Goal: Task Accomplishment & Management: Manage account settings

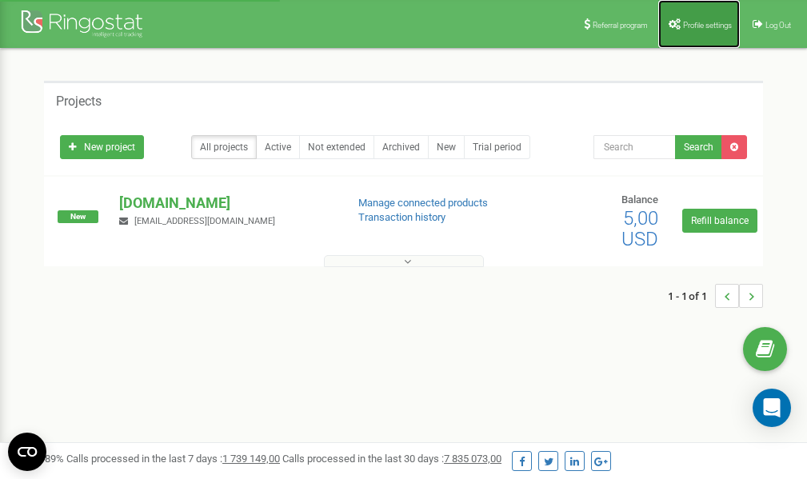
click at [691, 28] on span "Profile settings" at bounding box center [707, 25] width 49 height 9
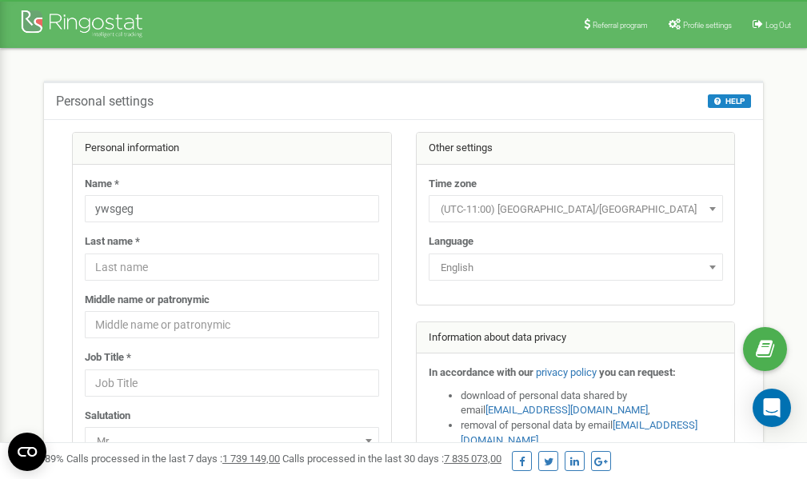
scroll to position [80, 0]
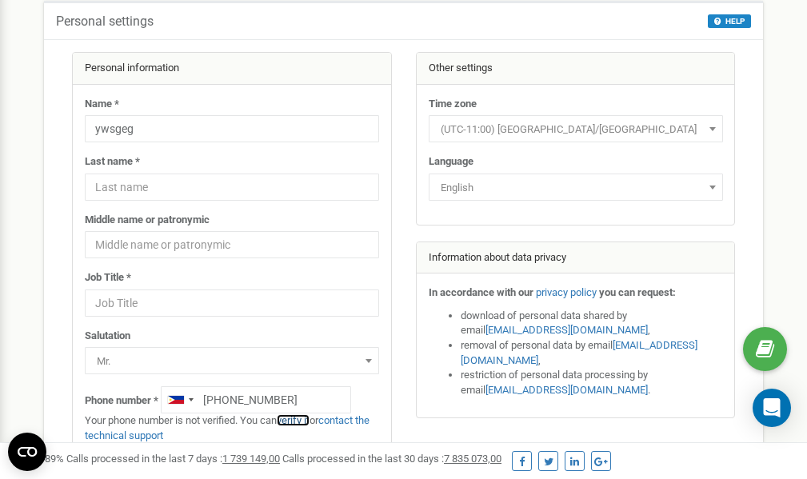
click at [301, 421] on link "verify it" at bounding box center [293, 420] width 33 height 12
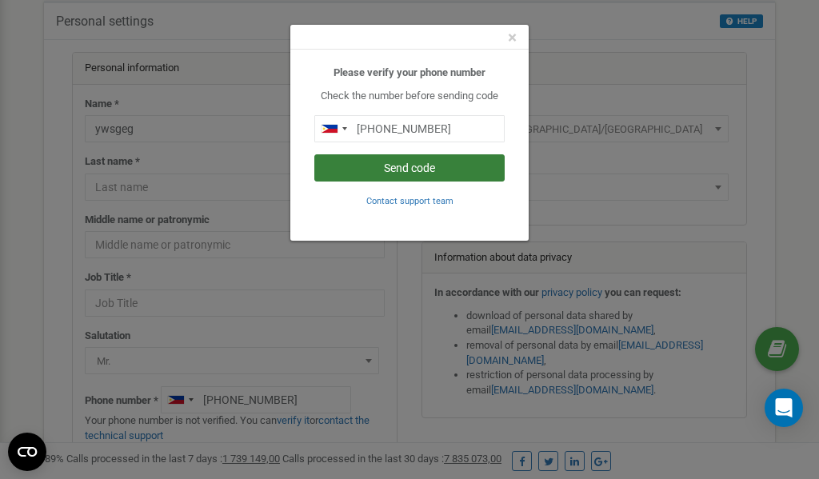
click at [384, 165] on button "Send code" at bounding box center [409, 167] width 190 height 27
